Goal: Find specific page/section: Find specific page/section

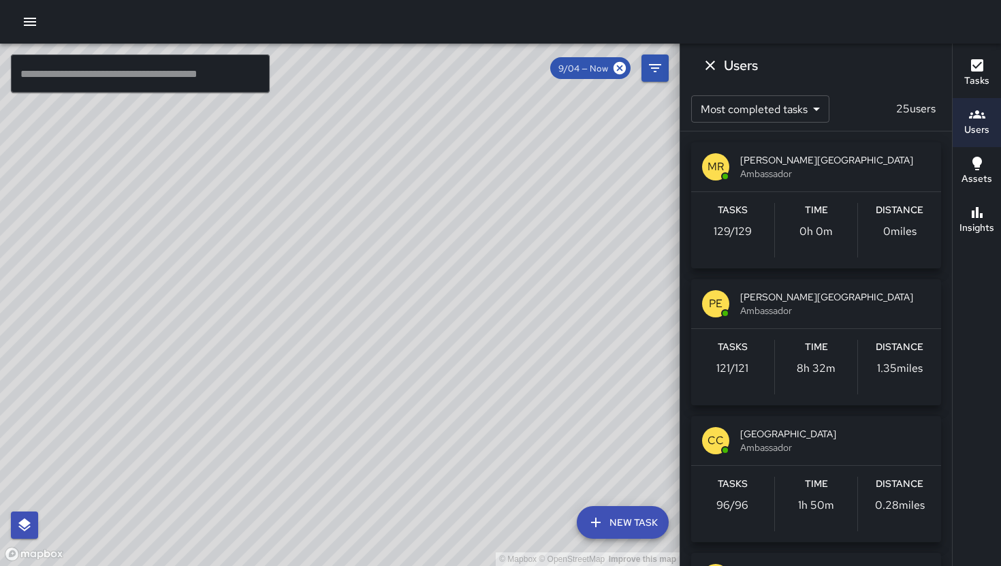
scroll to position [223, 0]
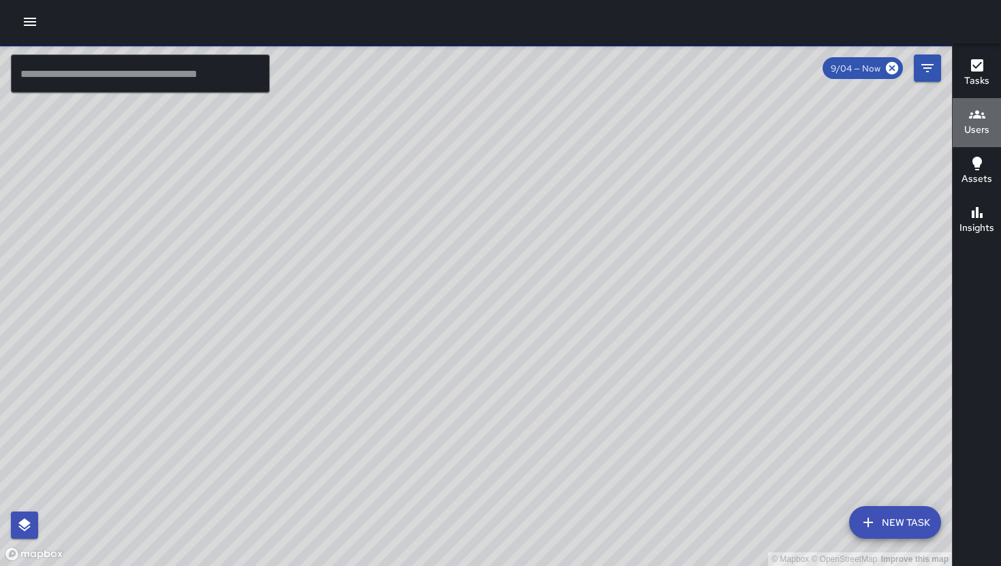
click at [972, 135] on h6 "Users" at bounding box center [976, 130] width 25 height 15
click at [969, 120] on icon "button" at bounding box center [977, 114] width 16 height 16
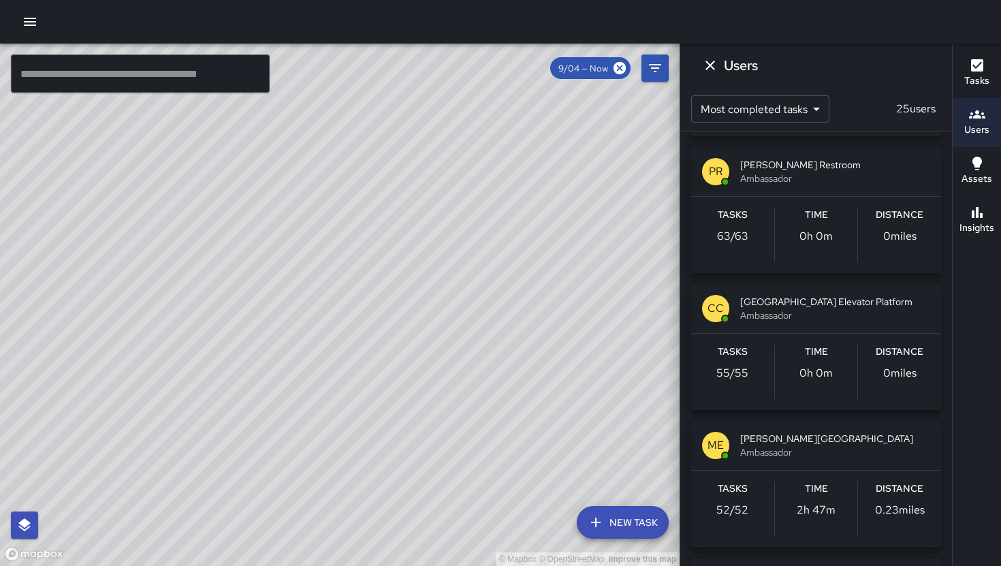
scroll to position [680, 0]
